Goal: Task Accomplishment & Management: Manage account settings

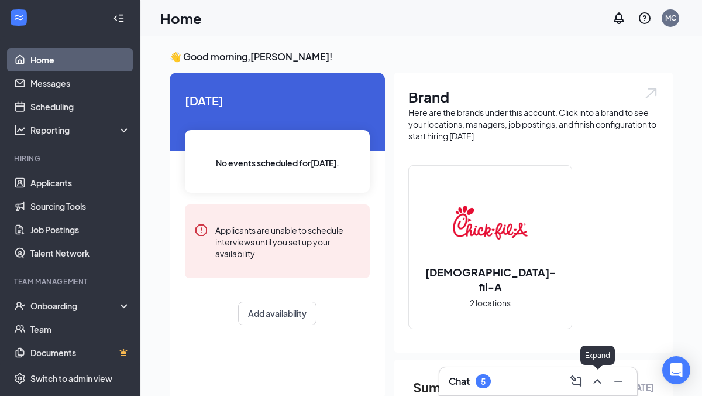
click at [596, 375] on icon "ChevronUp" at bounding box center [597, 381] width 8 height 5
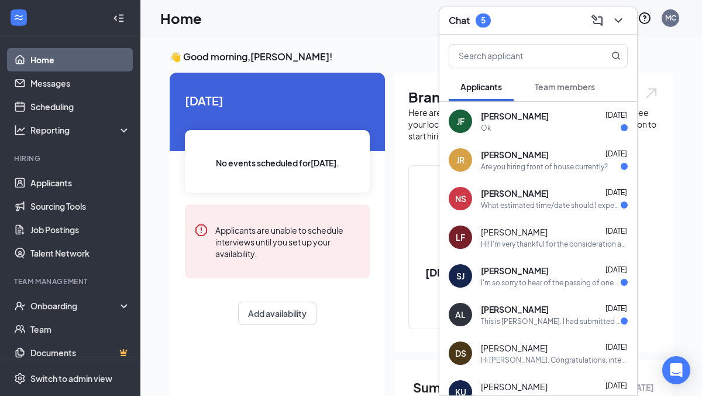
click at [571, 311] on div "[PERSON_NAME] [DATE]" at bounding box center [554, 309] width 147 height 12
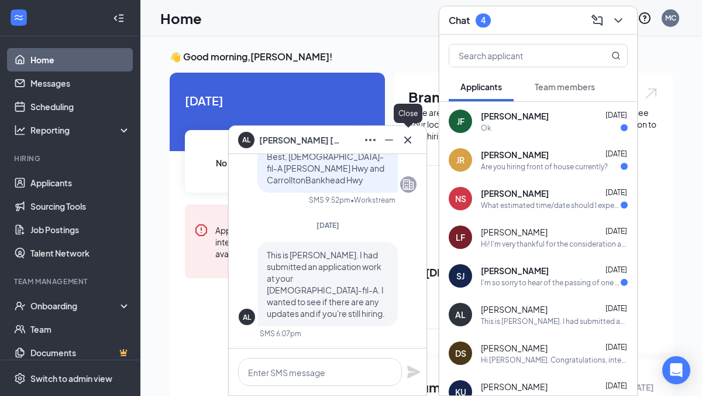
click at [408, 142] on icon "Cross" at bounding box center [408, 140] width 14 height 14
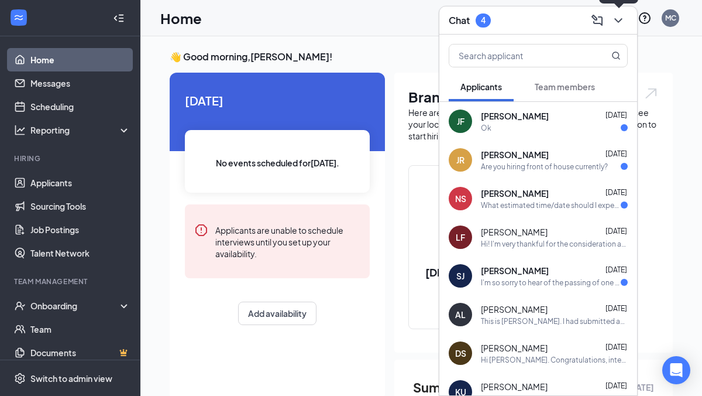
click at [620, 25] on icon "ChevronDown" at bounding box center [619, 20] width 14 height 14
